Goal: Complete application form

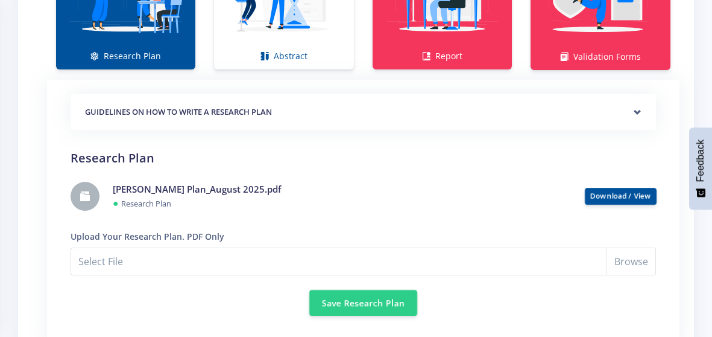
scroll to position [938, 0]
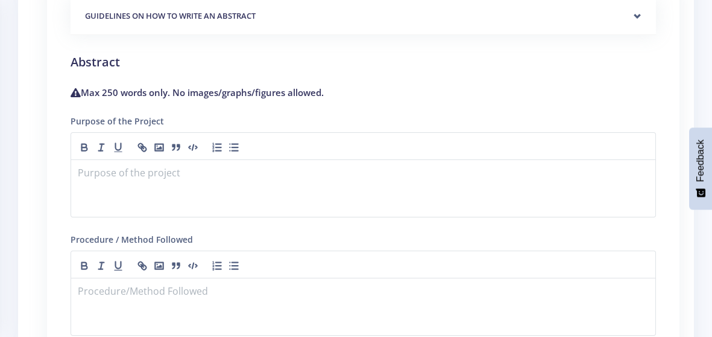
scroll to position [1011, 0]
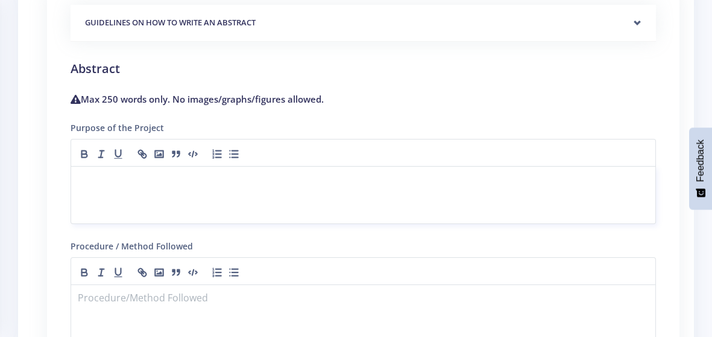
drag, startPoint x: 177, startPoint y: 179, endPoint x: 94, endPoint y: 164, distance: 84.0
click at [94, 164] on div "Purpose of the Project" at bounding box center [364, 172] width 586 height 104
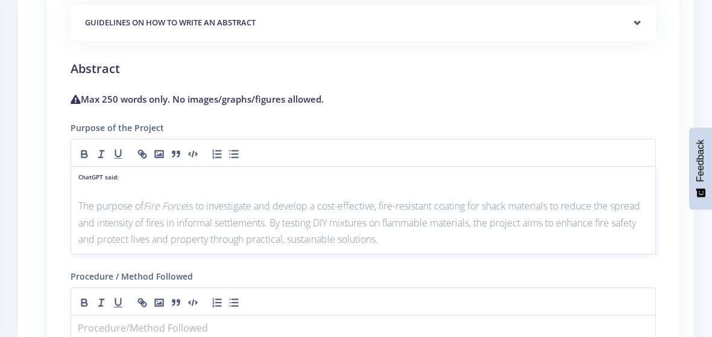
scroll to position [0, 0]
drag, startPoint x: 121, startPoint y: 177, endPoint x: 74, endPoint y: 175, distance: 47.1
click at [74, 175] on div "ChatGPT said: The purpose of Fire Force is to investigate and develop a cost-ef…" at bounding box center [364, 210] width 586 height 88
click at [74, 175] on div "The purpose of Fire Force is to investigate and develop a cost-effective, fire-…" at bounding box center [364, 210] width 586 height 88
click at [81, 189] on p at bounding box center [363, 190] width 570 height 16
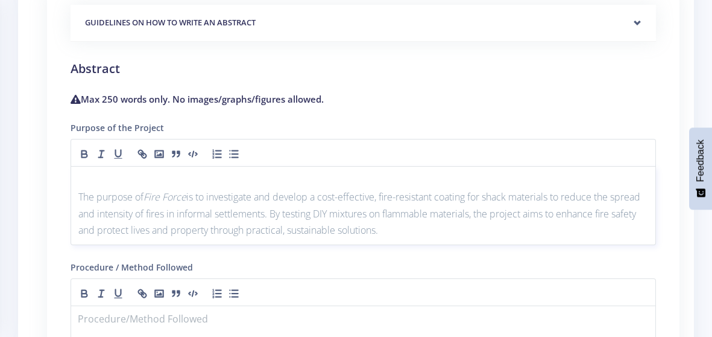
click at [77, 197] on div "The purpose of Fire Force is to investigate and develop a cost-effective, fire-…" at bounding box center [364, 205] width 586 height 79
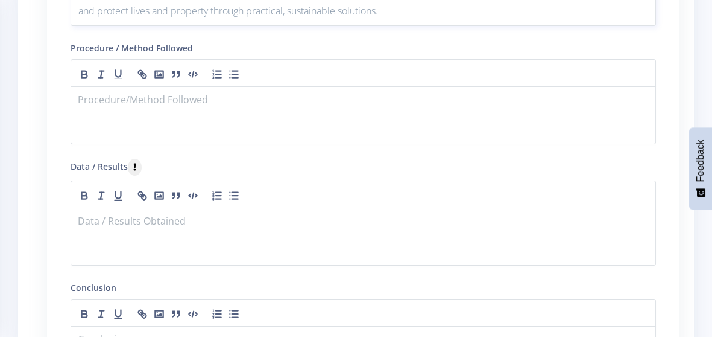
scroll to position [1210, 0]
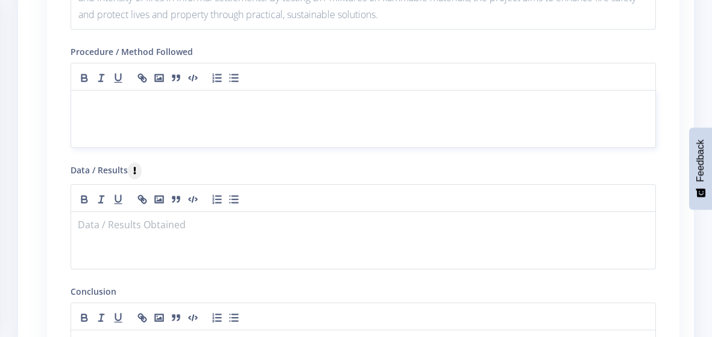
click at [309, 97] on p at bounding box center [363, 105] width 570 height 16
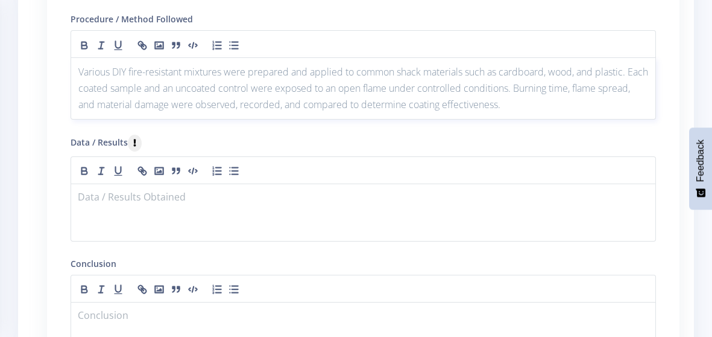
scroll to position [1273, 0]
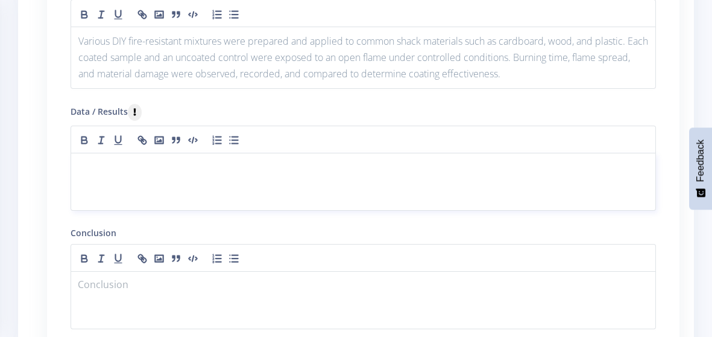
click at [173, 182] on div at bounding box center [364, 182] width 586 height 58
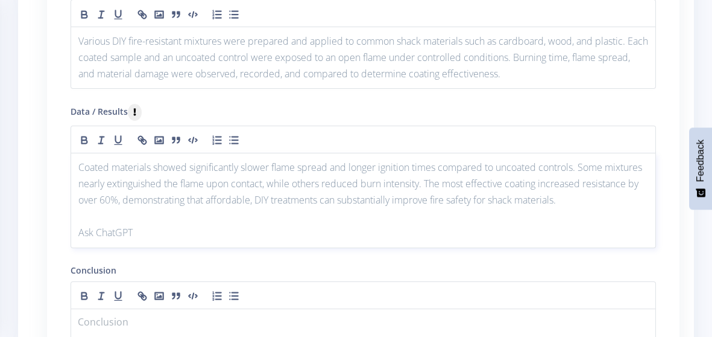
scroll to position [0, 0]
drag, startPoint x: 139, startPoint y: 234, endPoint x: 79, endPoint y: 228, distance: 60.0
click at [79, 228] on p "Ask ChatGPT" at bounding box center [363, 232] width 570 height 16
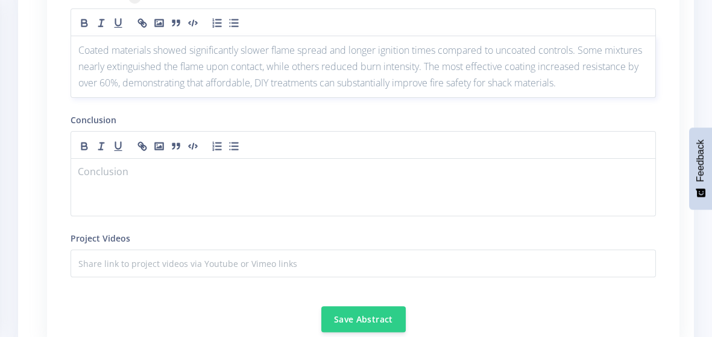
scroll to position [1411, 0]
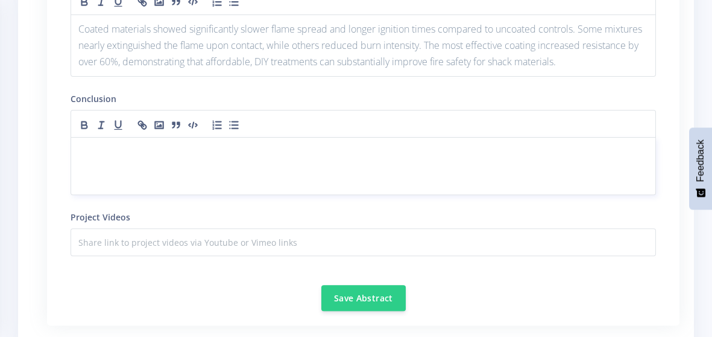
click at [287, 180] on div at bounding box center [364, 166] width 586 height 58
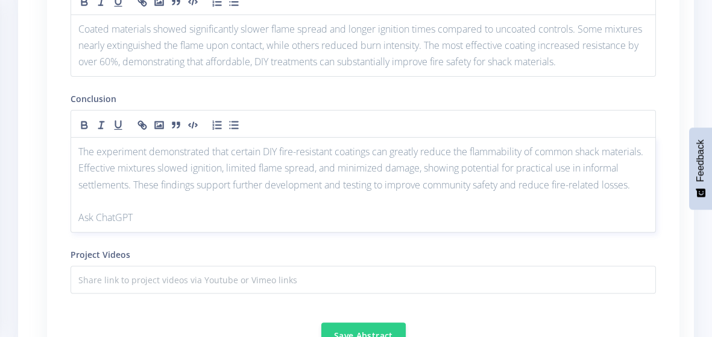
scroll to position [0, 0]
drag, startPoint x: 109, startPoint y: 235, endPoint x: 79, endPoint y: 233, distance: 30.2
click at [79, 226] on p "Ask ChatGPT" at bounding box center [363, 217] width 570 height 16
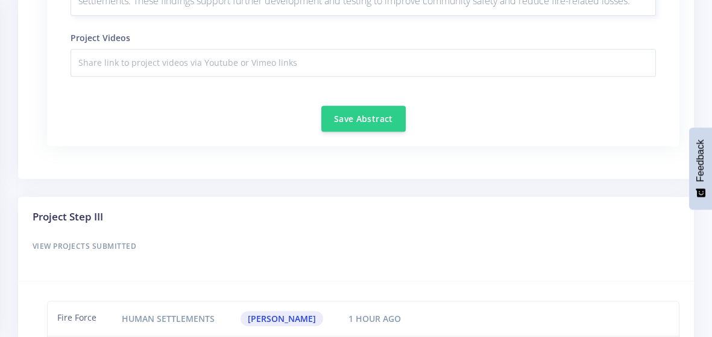
scroll to position [1592, 0]
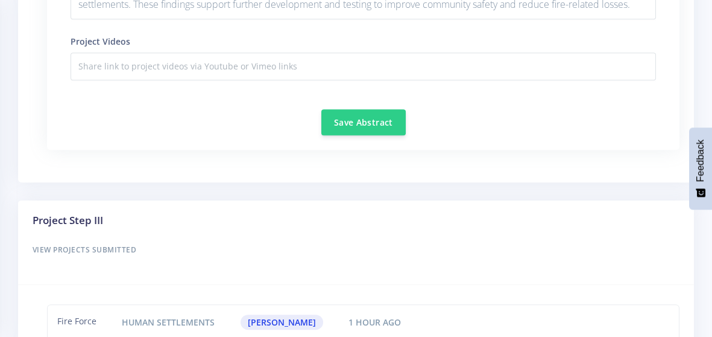
click at [373, 122] on div "Save Abstract" at bounding box center [364, 115] width 586 height 40
click at [373, 135] on button "Save Abstract" at bounding box center [364, 122] width 84 height 26
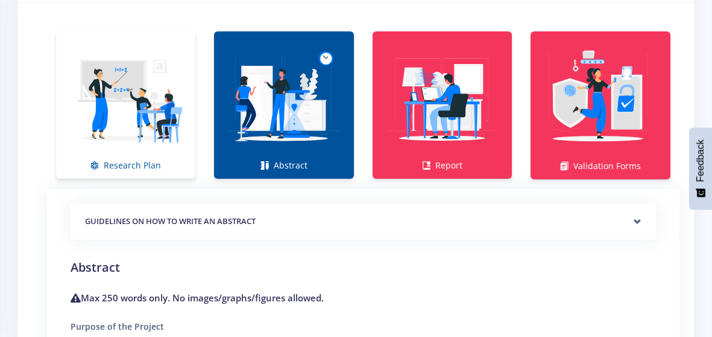
scroll to position [826, 0]
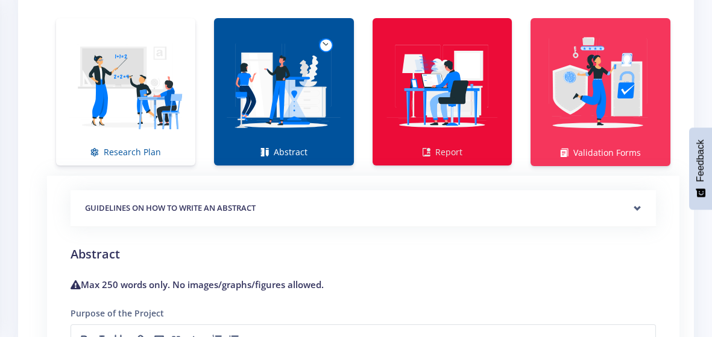
click at [459, 87] on img at bounding box center [442, 85] width 120 height 120
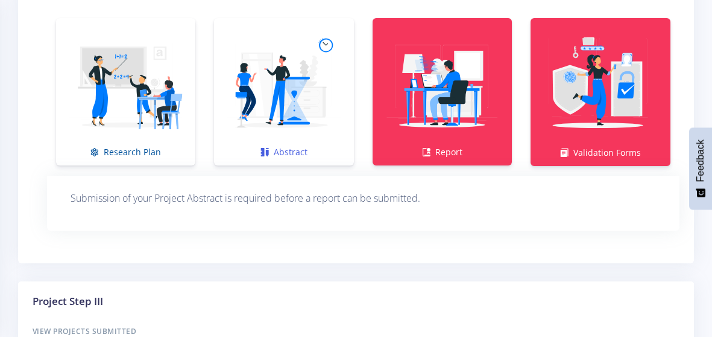
click at [280, 86] on img at bounding box center [284, 85] width 120 height 120
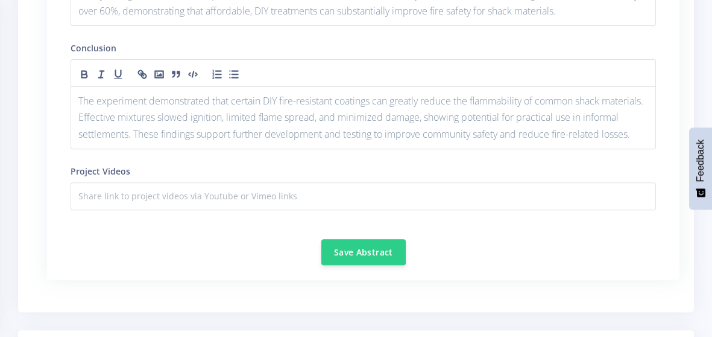
scroll to position [1483, 0]
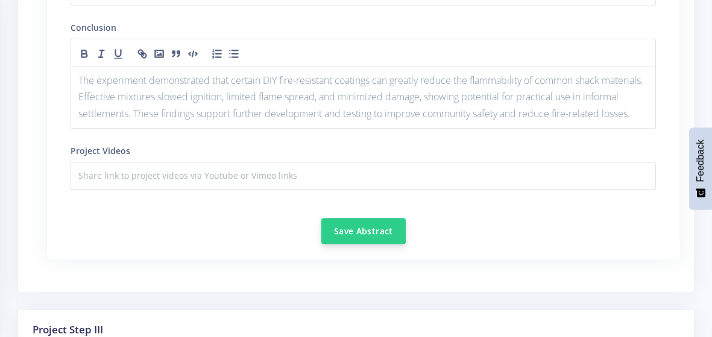
click at [366, 244] on button "Save Abstract" at bounding box center [364, 231] width 84 height 26
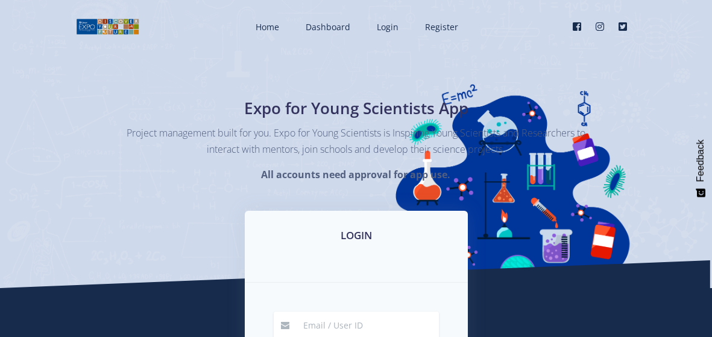
scroll to position [2, 0]
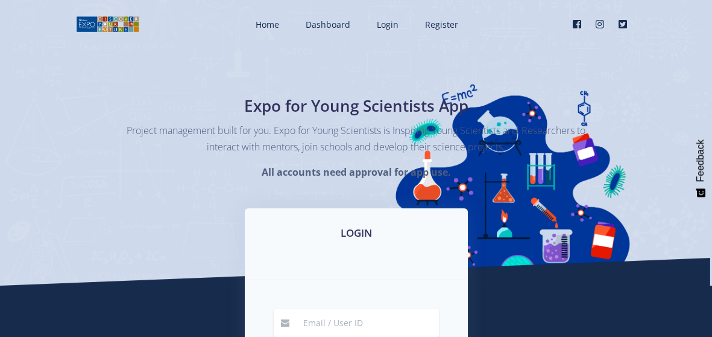
type input "ridaa9023@gmail.com"
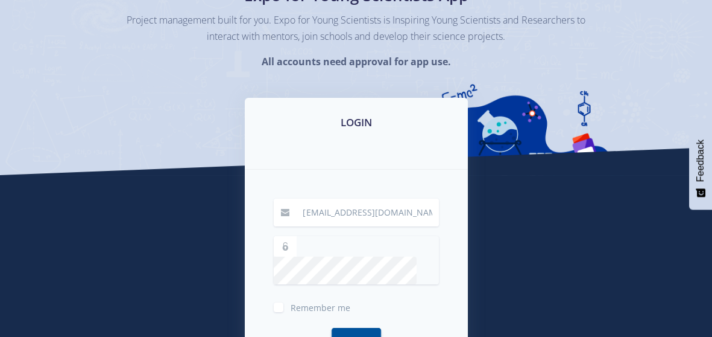
scroll to position [141, 0]
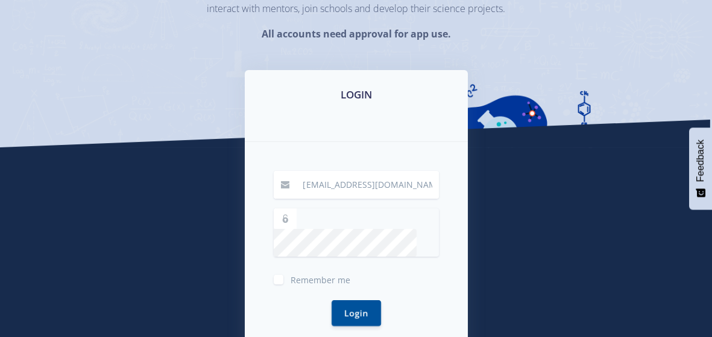
click at [291, 272] on label "Remember me" at bounding box center [321, 277] width 60 height 10
click at [291, 271] on input "Remember me" at bounding box center [295, 275] width 8 height 8
checkbox input "true"
click at [369, 299] on button "Login" at bounding box center [356, 312] width 49 height 26
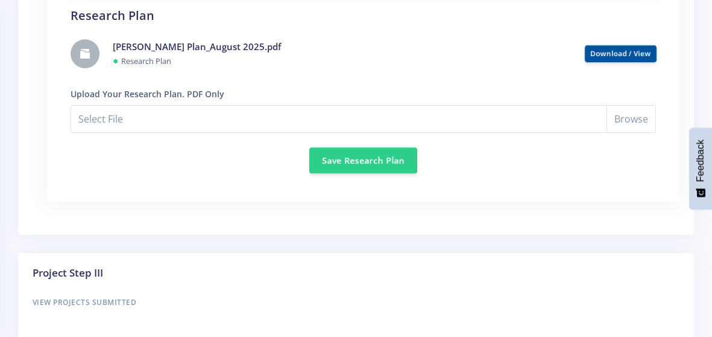
scroll to position [1077, 0]
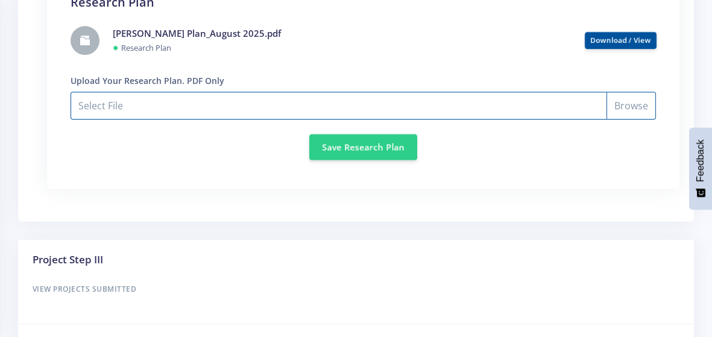
click at [624, 108] on input "Select File" at bounding box center [364, 106] width 586 height 28
type input "C:\fakepath\Ridaa Wadiwala_Research Plan_August 2025.pdf"
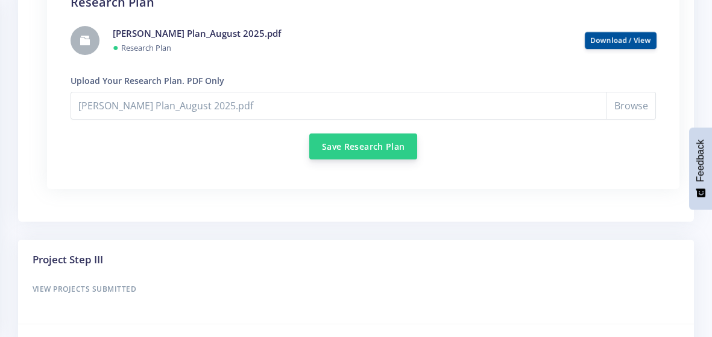
click at [371, 150] on button "Save Research Plan" at bounding box center [363, 146] width 108 height 26
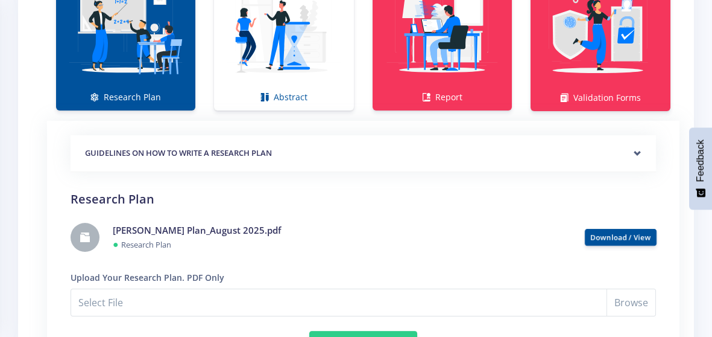
scroll to position [937, 0]
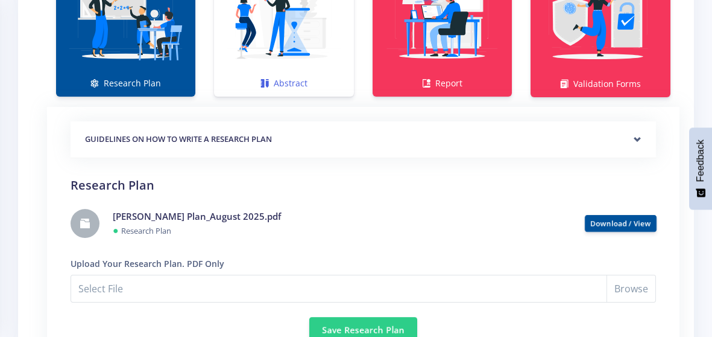
click at [264, 46] on img at bounding box center [284, 17] width 120 height 120
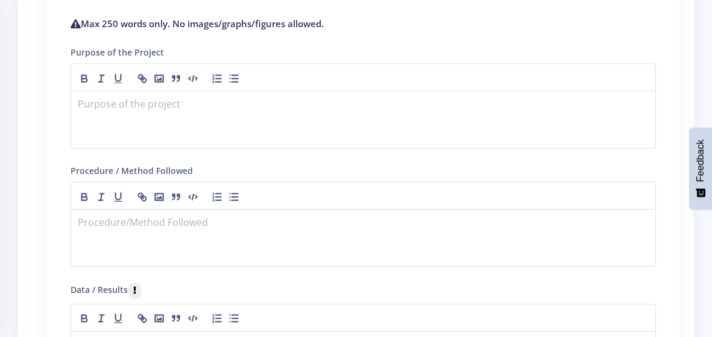
scroll to position [1126, 0]
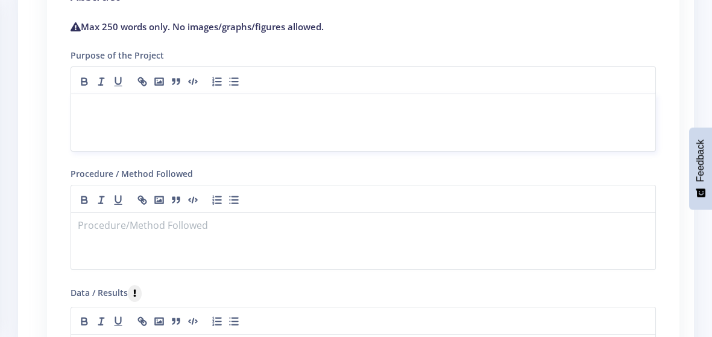
click at [121, 124] on div at bounding box center [364, 122] width 586 height 58
paste div
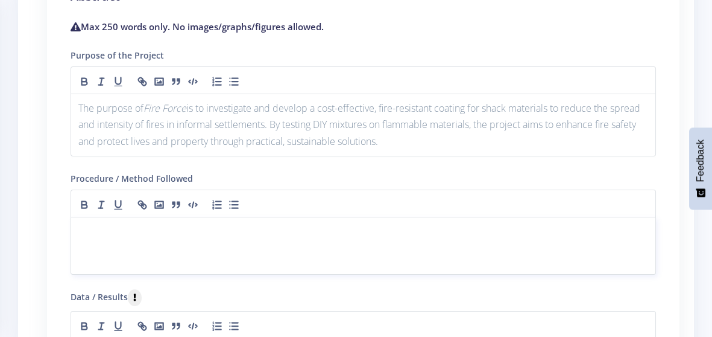
click at [182, 250] on div at bounding box center [364, 246] width 586 height 58
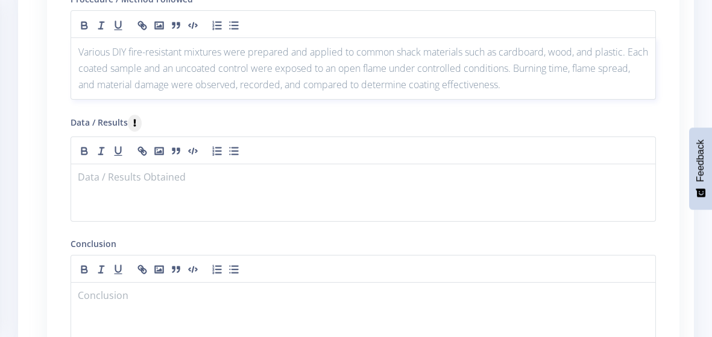
scroll to position [1388, 0]
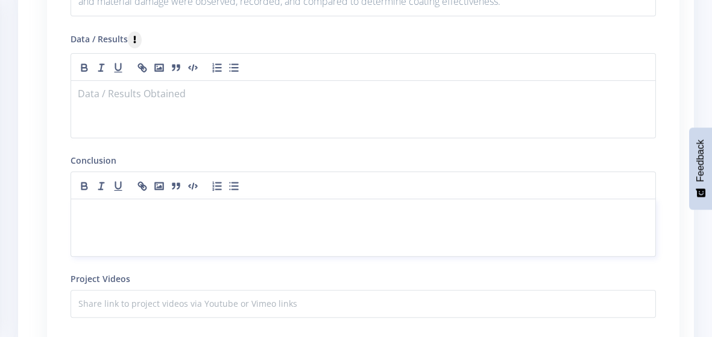
click at [197, 229] on div at bounding box center [364, 227] width 586 height 58
paste div
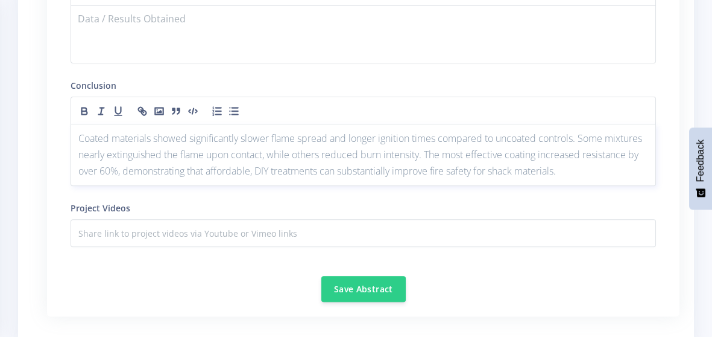
scroll to position [1365, 0]
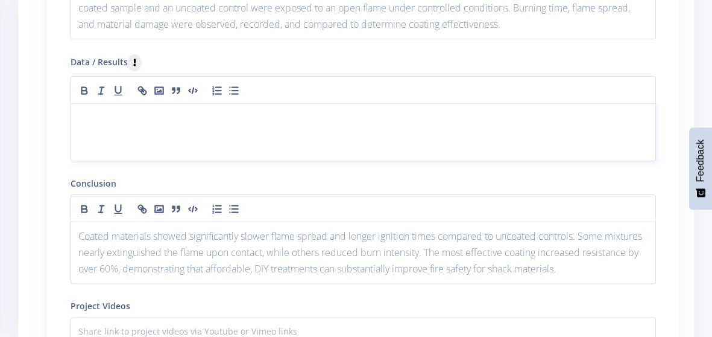
click at [252, 122] on p at bounding box center [363, 118] width 570 height 16
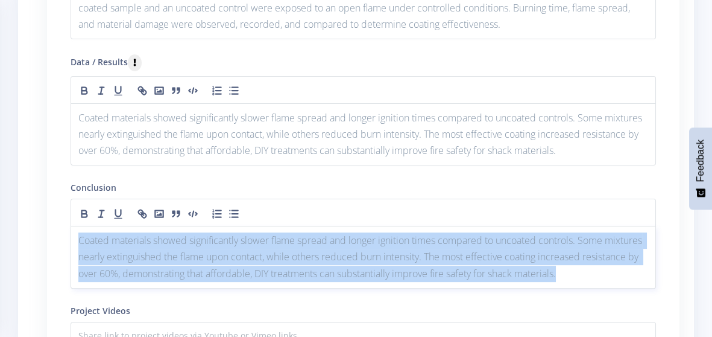
drag, startPoint x: 635, startPoint y: 274, endPoint x: 11, endPoint y: 229, distance: 626.0
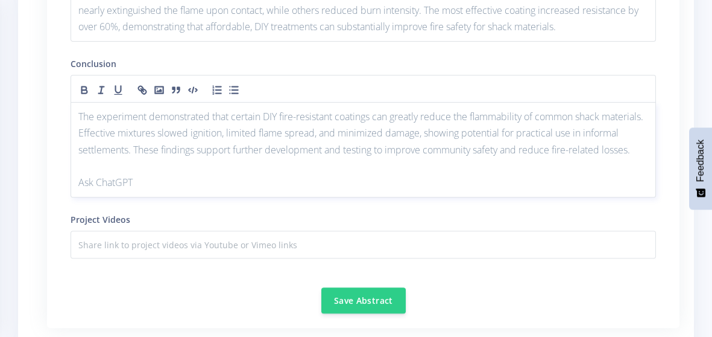
scroll to position [1485, 0]
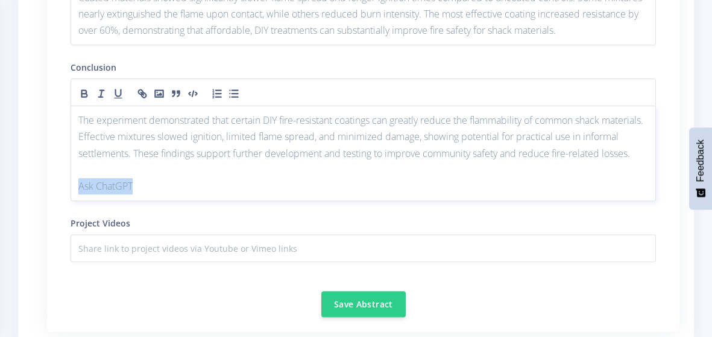
drag, startPoint x: 134, startPoint y: 203, endPoint x: 41, endPoint y: 213, distance: 93.5
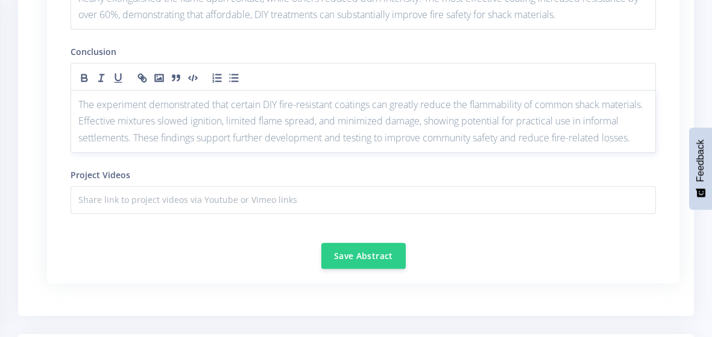
scroll to position [1674, 0]
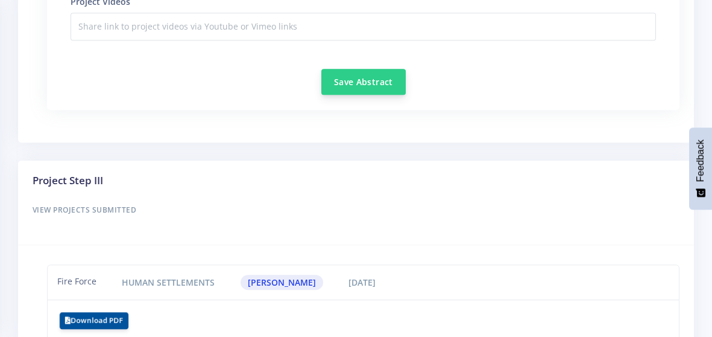
click at [401, 87] on button "Save Abstract" at bounding box center [364, 82] width 84 height 26
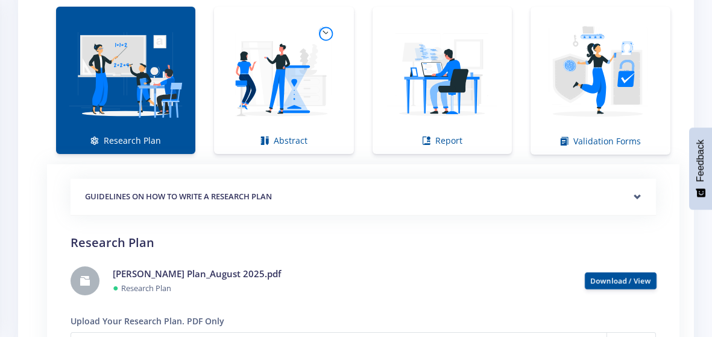
scroll to position [875, 0]
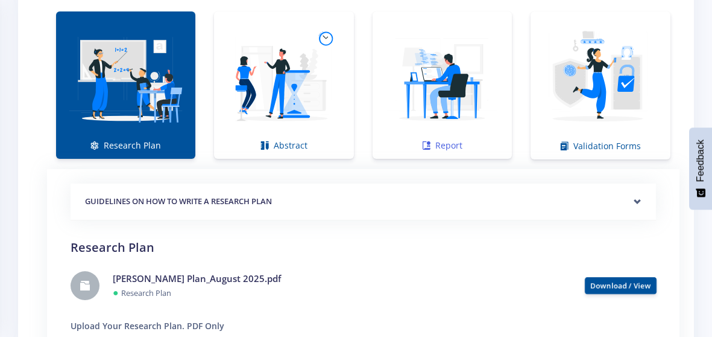
click at [432, 75] on img at bounding box center [442, 79] width 120 height 120
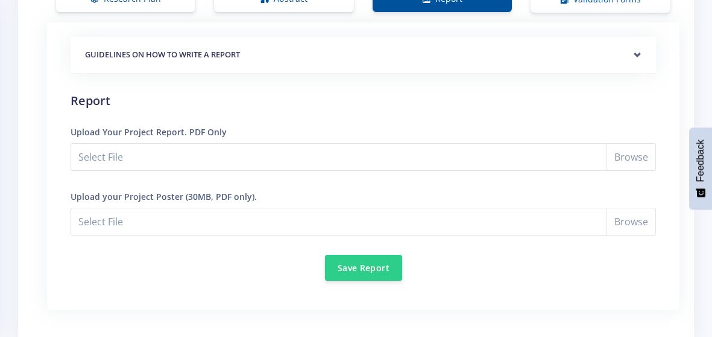
scroll to position [1024, 0]
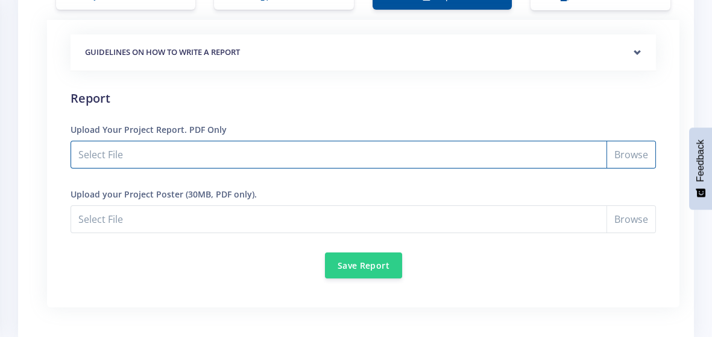
click at [638, 152] on input "Select File" at bounding box center [364, 155] width 586 height 28
type input "C:\fakepath\Ridaa _Wadiwala_Research Report 2025.pdf"
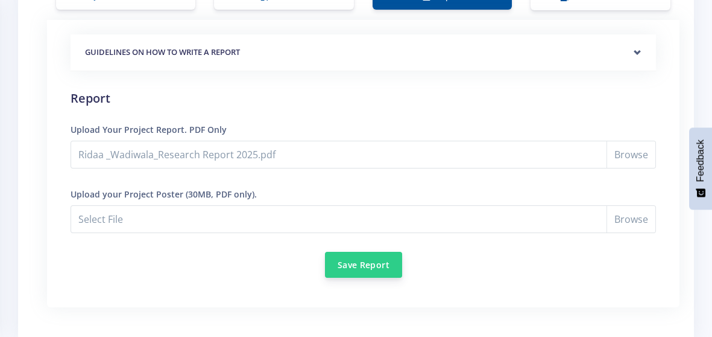
click at [360, 256] on button "Save Report" at bounding box center [363, 265] width 77 height 26
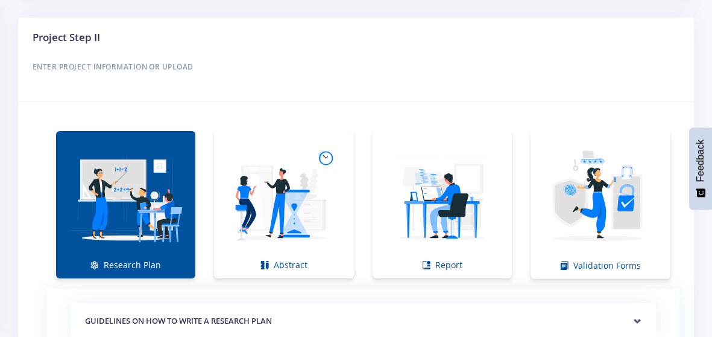
scroll to position [791, 0]
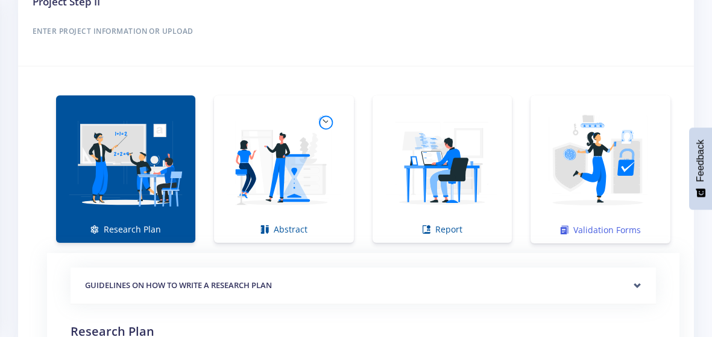
click at [572, 164] on img at bounding box center [600, 163] width 121 height 121
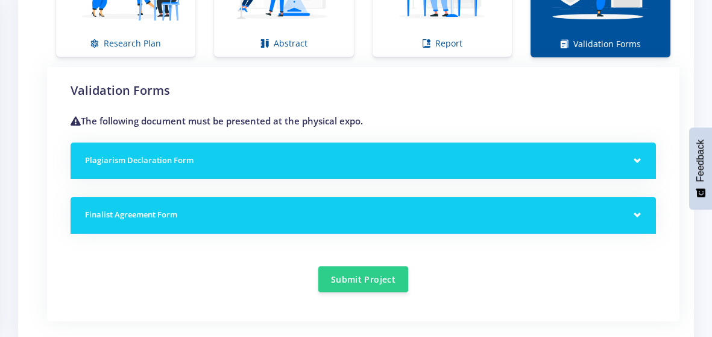
scroll to position [980, 0]
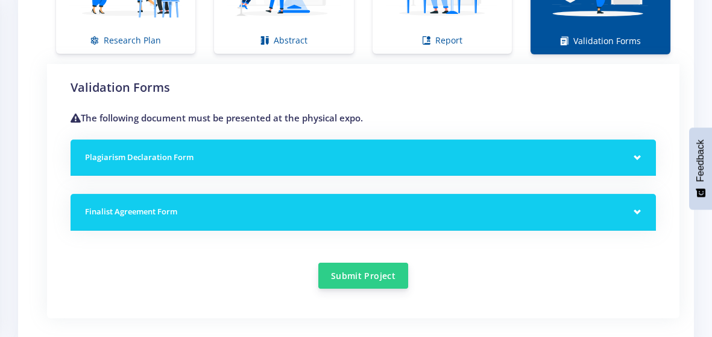
click at [396, 268] on button "Submit Project" at bounding box center [363, 275] width 90 height 26
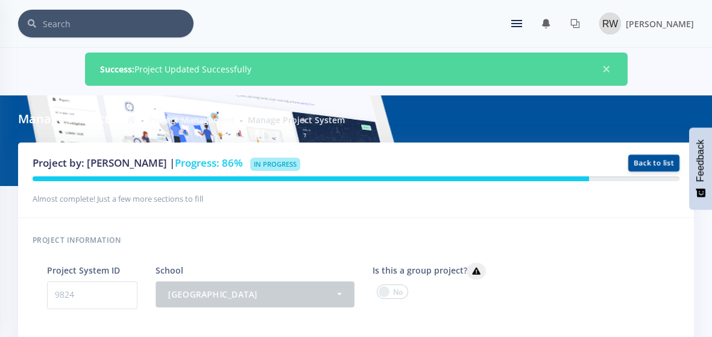
scroll to position [8, 8]
click at [268, 169] on span "In Progress" at bounding box center [275, 163] width 50 height 13
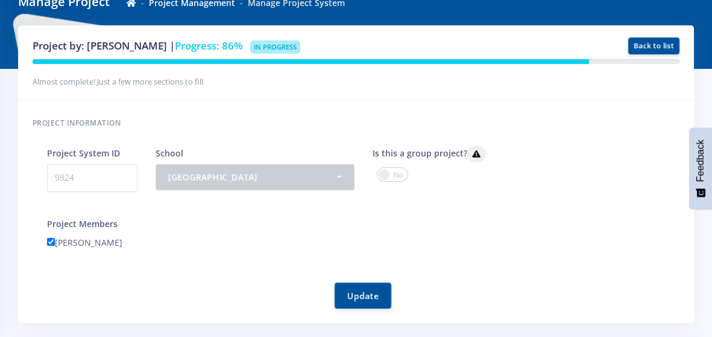
scroll to position [0, 0]
